Goal: Navigation & Orientation: Go to known website

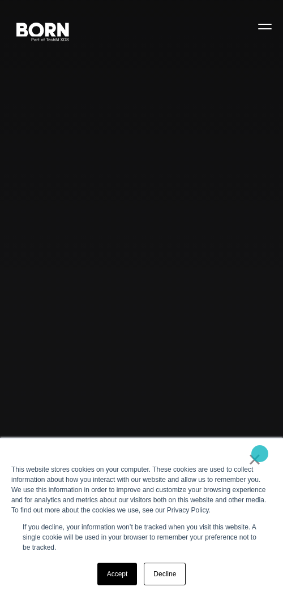
click at [259, 454] on link "×" at bounding box center [255, 459] width 14 height 10
click at [260, 457] on link "×" at bounding box center [255, 459] width 14 height 10
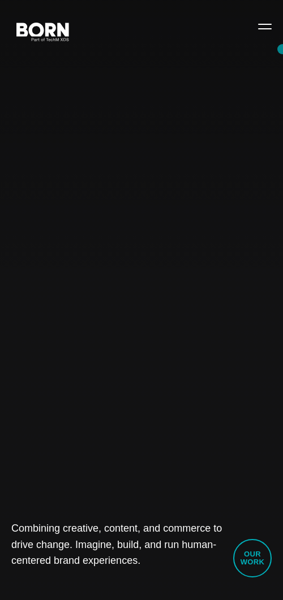
drag, startPoint x: 280, startPoint y: 49, endPoint x: 690, endPoint y: 62, distance: 410.6
